Goal: Task Accomplishment & Management: Manage account settings

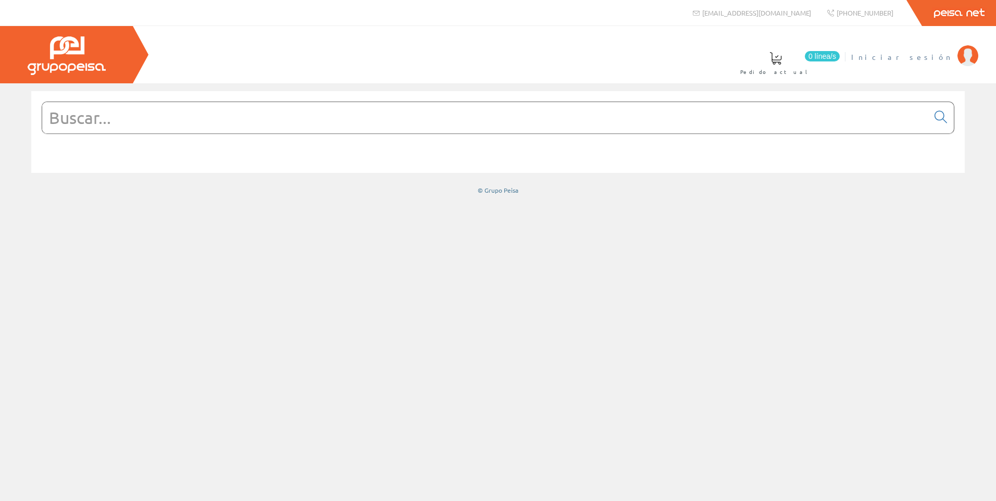
click at [937, 52] on link "Iniciar sesión" at bounding box center [914, 48] width 127 height 10
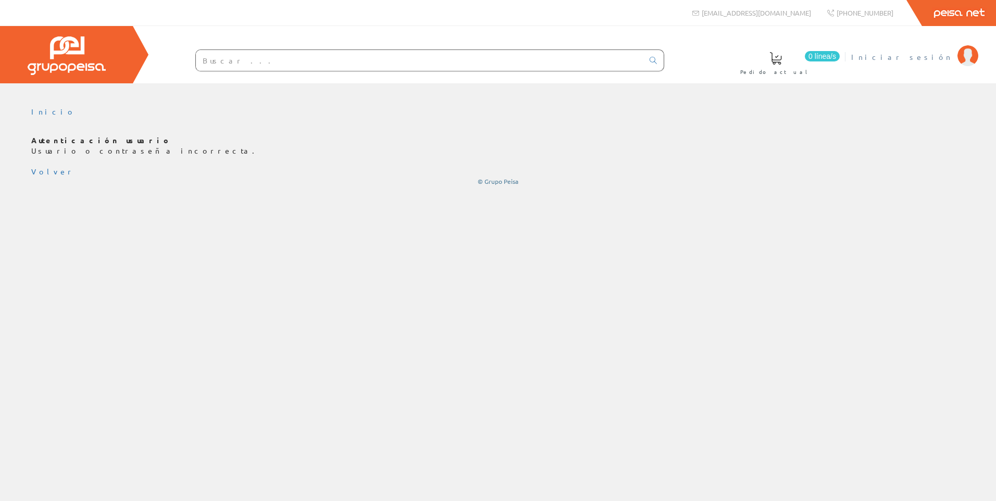
click at [939, 61] on li "Iniciar sesión" at bounding box center [914, 63] width 132 height 40
drag, startPoint x: 939, startPoint y: 61, endPoint x: 933, endPoint y: 53, distance: 11.1
click at [933, 52] on link "Iniciar sesión" at bounding box center [914, 48] width 127 height 10
click at [933, 51] on link "Iniciar sesión" at bounding box center [914, 48] width 127 height 10
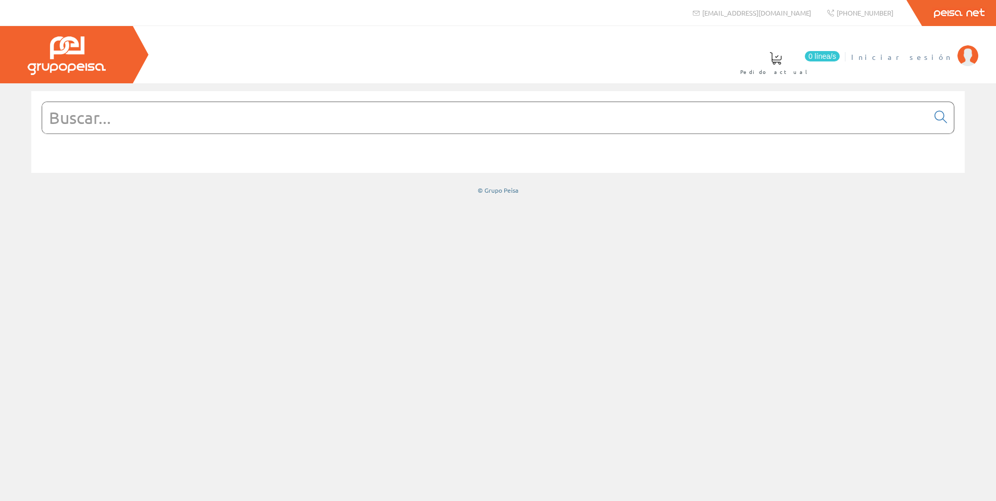
click at [935, 58] on span "Iniciar sesión" at bounding box center [901, 57] width 101 height 10
